Goal: Task Accomplishment & Management: Manage account settings

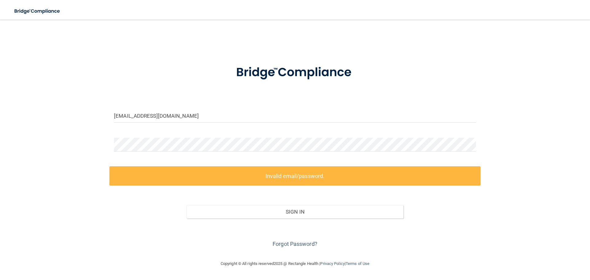
click at [92, 138] on div "[EMAIL_ADDRESS][DOMAIN_NAME] Invalid email/password. You don't have permission …" at bounding box center [295, 140] width 566 height 228
click at [54, 143] on div "clandrigan@gldpdental.com Invalid email/password. You don't have permission to …" at bounding box center [295, 140] width 566 height 228
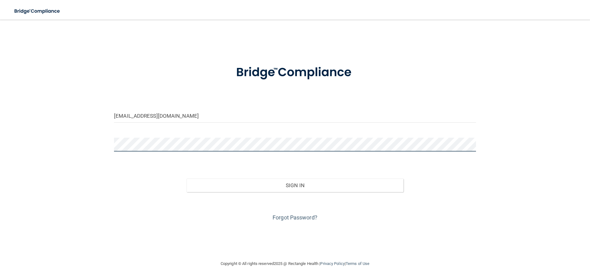
click at [187, 179] on button "Sign In" at bounding box center [295, 186] width 217 height 14
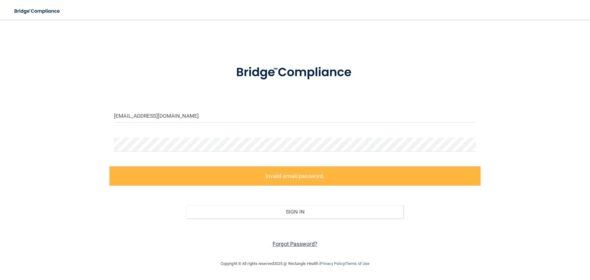
click at [297, 243] on link "Forgot Password?" at bounding box center [295, 244] width 45 height 6
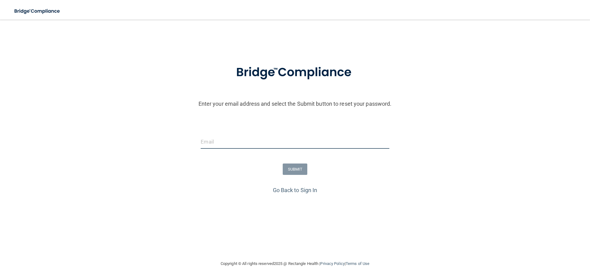
click at [240, 146] on input "email" at bounding box center [295, 142] width 188 height 14
click at [212, 143] on input "email" at bounding box center [295, 142] width 188 height 14
type input "[EMAIL_ADDRESS][DOMAIN_NAME]"
click at [299, 171] on button "SUBMIT" at bounding box center [295, 169] width 25 height 11
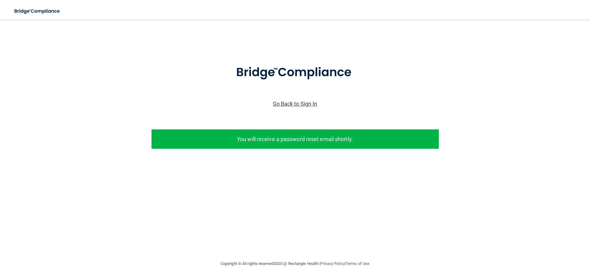
click at [290, 106] on link "Go Back to Sign In" at bounding box center [295, 104] width 45 height 6
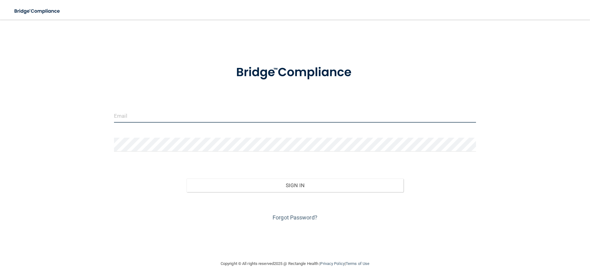
click at [168, 117] on input "email" at bounding box center [295, 116] width 362 height 14
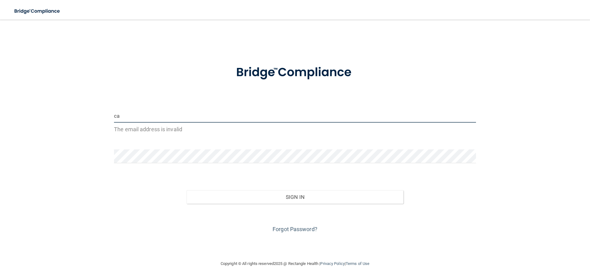
type input "c"
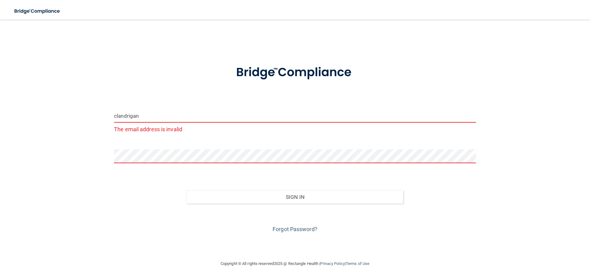
click at [168, 117] on input "clandrigan" at bounding box center [295, 116] width 362 height 14
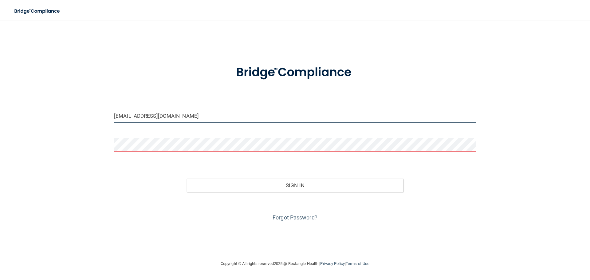
type input "[EMAIL_ADDRESS][DOMAIN_NAME]"
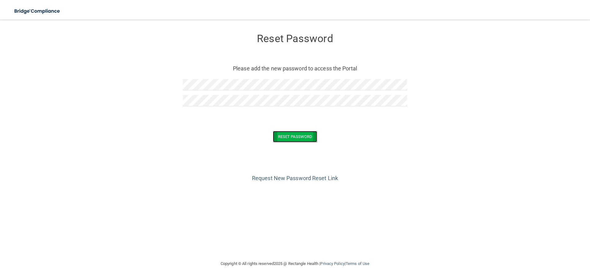
click at [286, 134] on button "Reset Password" at bounding box center [295, 136] width 44 height 11
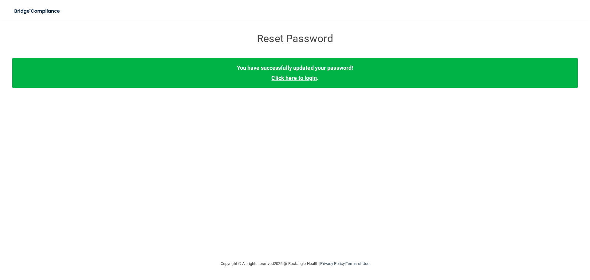
click at [300, 77] on link "Click here to login" at bounding box center [293, 78] width 45 height 6
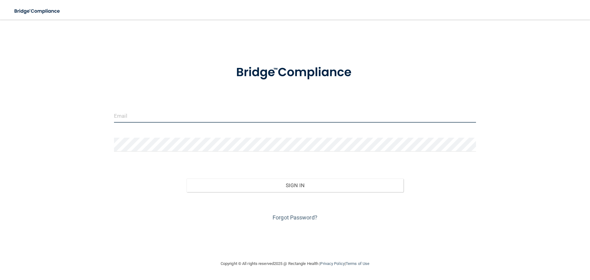
type input "[EMAIL_ADDRESS][DOMAIN_NAME]"
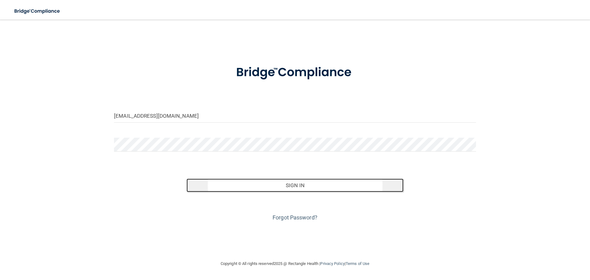
click at [300, 188] on button "Sign In" at bounding box center [295, 186] width 217 height 14
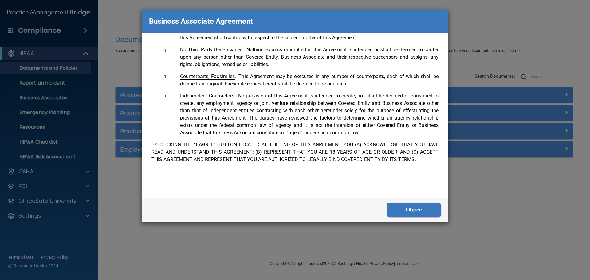
scroll to position [1254, 0]
click at [406, 212] on button "I Agree" at bounding box center [414, 210] width 54 height 15
